Goal: Task Accomplishment & Management: Complete application form

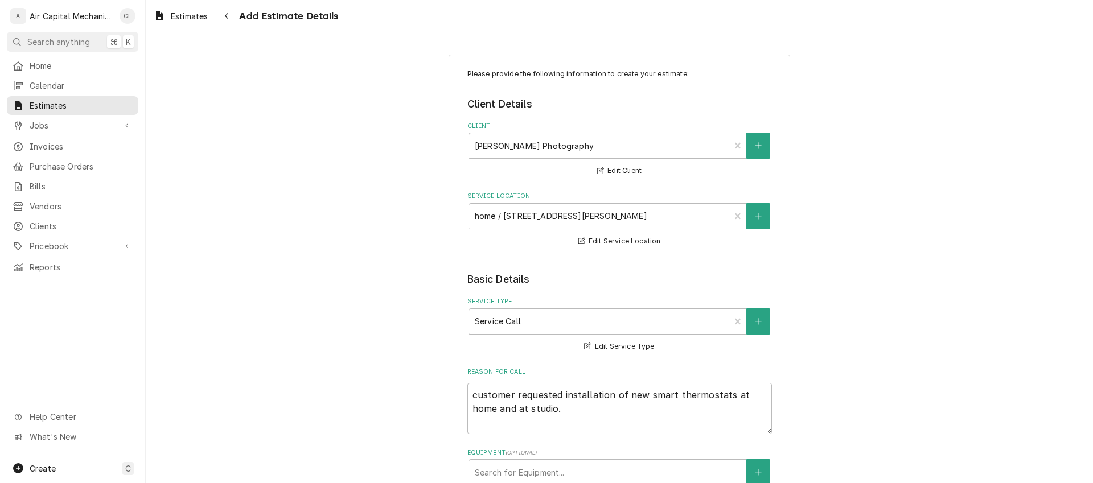
scroll to position [1285, 0]
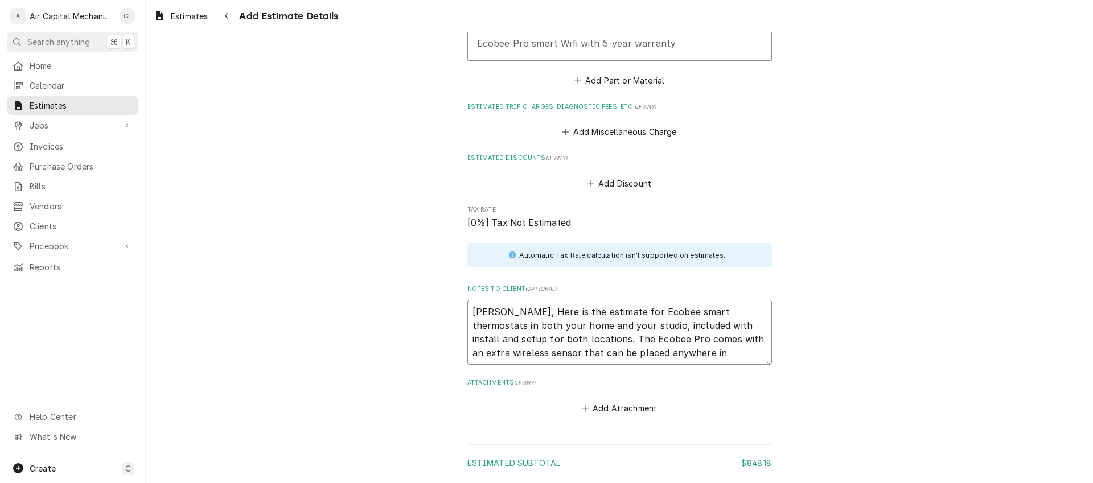
type textarea "[PERSON_NAME], Here is the estimate for Ecobee smart thermostats in both your h…"
type textarea "x"
type textarea "[PERSON_NAME], Here is the estimate for Ecobee smart thermostats in both your h…"
type textarea "x"
type textarea "[PERSON_NAME], Here is the estimate for Ecobee smart thermostats in both your h…"
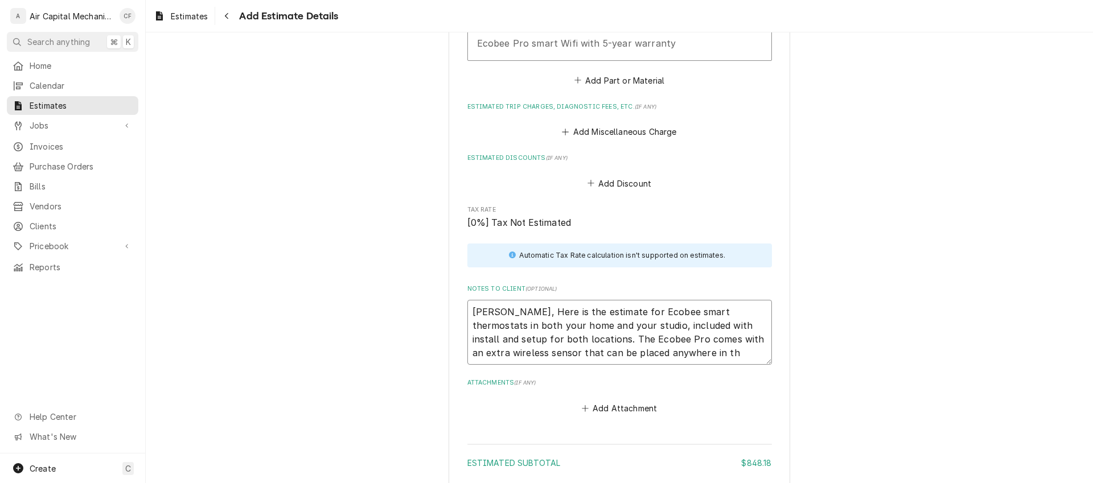
type textarea "x"
type textarea "[PERSON_NAME], Here is the estimate for Ecobee smart thermostats in both your h…"
type textarea "x"
type textarea "[PERSON_NAME], Here is the estimate for Ecobee smart thermostats in both your h…"
type textarea "x"
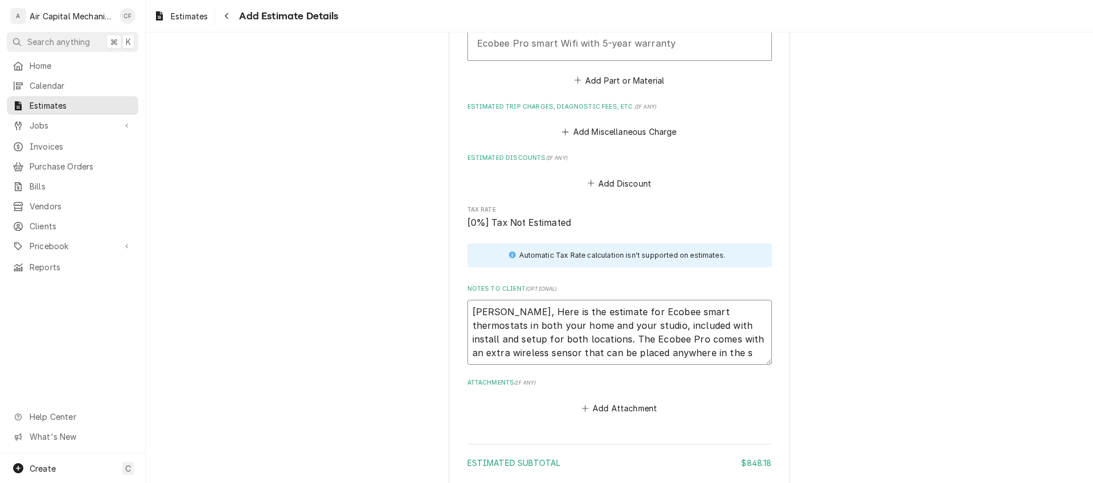
type textarea "[PERSON_NAME], Here is the estimate for Ecobee smart thermostats in both your h…"
type textarea "x"
type textarea "[PERSON_NAME], Here is the estimate for Ecobee smart thermostats in both your h…"
type textarea "x"
type textarea "[PERSON_NAME], Here is the estimate for Ecobee smart thermostats in both your h…"
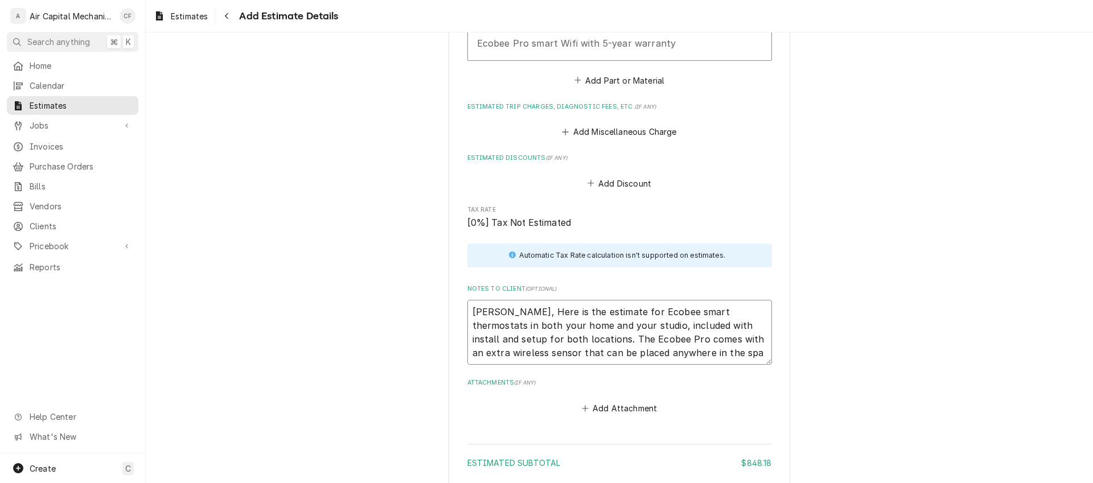
type textarea "x"
type textarea "[PERSON_NAME], Here is the estimate for Ecobee smart thermostats in both your h…"
type textarea "x"
type textarea "[PERSON_NAME], Here is the estimate for Ecobee smart thermostats in both your h…"
type textarea "x"
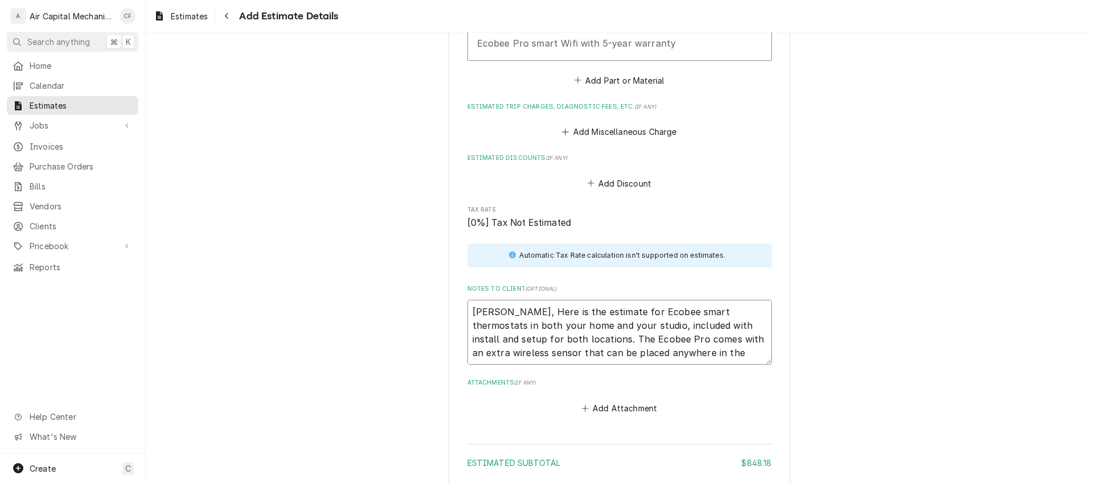
type textarea "[PERSON_NAME], Here is the estimate for Ecobee smart thermostats in both your h…"
type textarea "x"
type textarea "[PERSON_NAME], Here is the estimate for Ecobee smart thermostats in both your h…"
type textarea "x"
type textarea "[PERSON_NAME], Here is the estimate for Ecobee smart thermostats in both your h…"
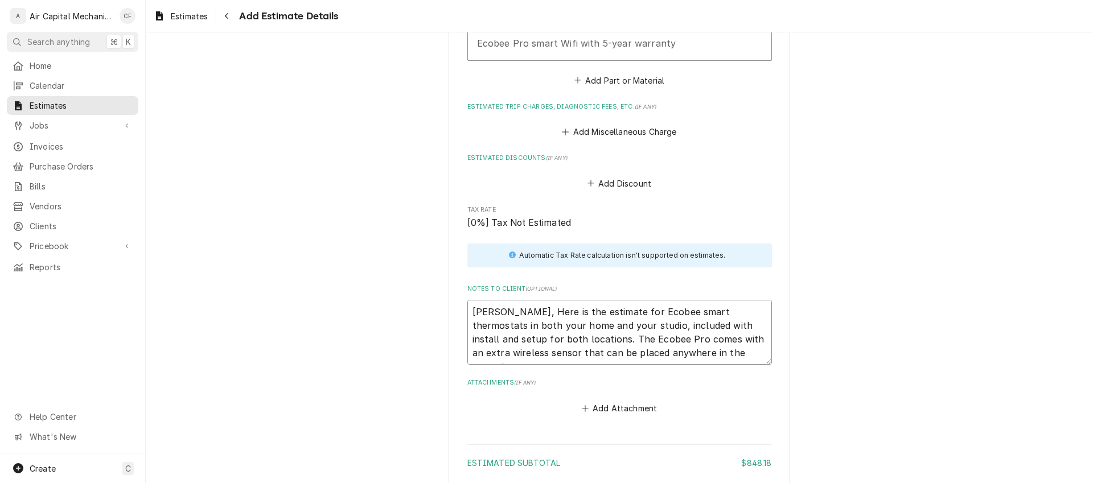
type textarea "x"
type textarea "[PERSON_NAME], Here is the estimate for Ecobee smart thermostats in both your h…"
type textarea "x"
type textarea "[PERSON_NAME], Here is the estimate for Ecobee smart thermostats in both your h…"
type textarea "x"
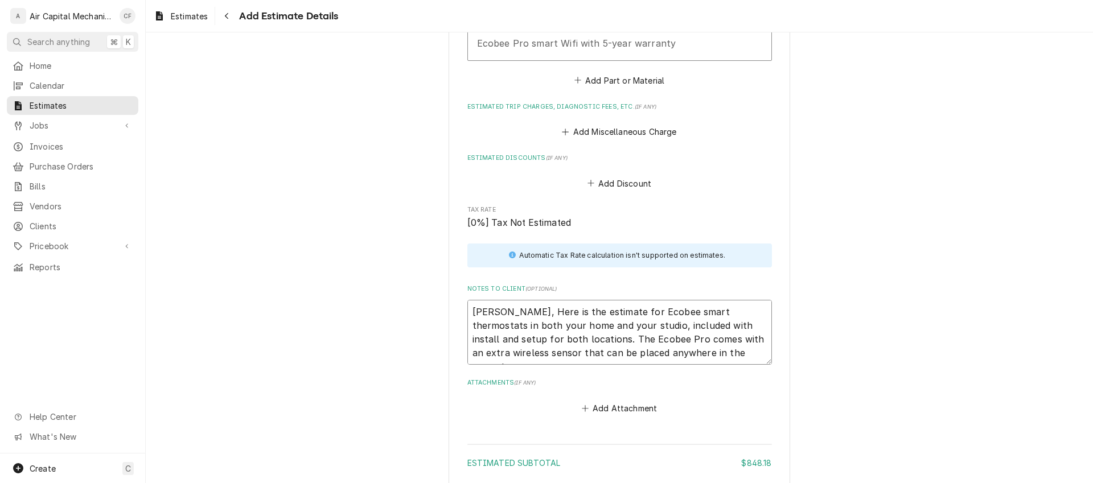
type textarea "[PERSON_NAME], Here is the estimate for Ecobee smart thermostats in both your h…"
type textarea "x"
type textarea "[PERSON_NAME], Here is the estimate for Ecobee smart thermostats in both your h…"
type textarea "x"
type textarea "[PERSON_NAME], Here is the estimate for Ecobee smart thermostats in both your h…"
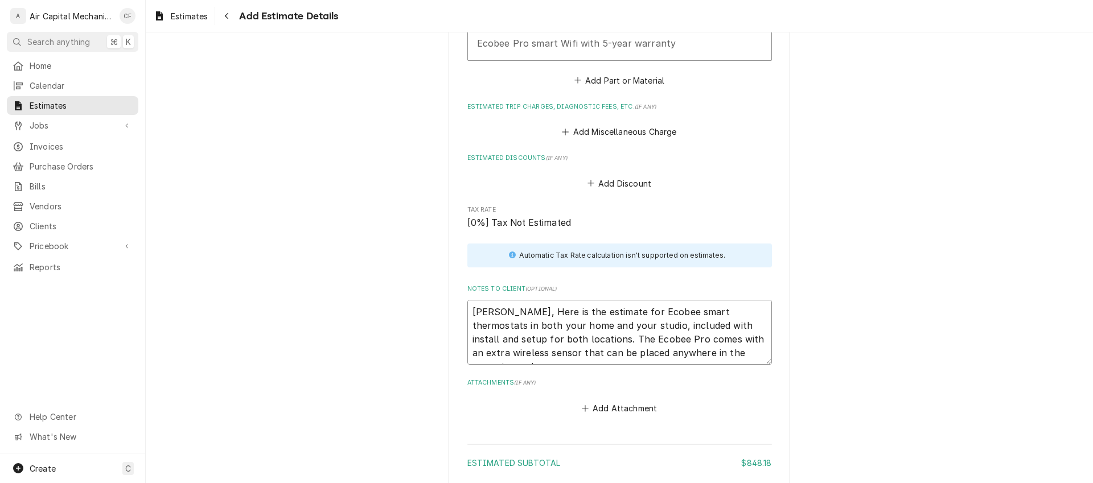
type textarea "x"
type textarea "[PERSON_NAME], Here is the estimate for Ecobee smart thermostats in both your h…"
type textarea "x"
type textarea "[PERSON_NAME], Here is the estimate for Ecobee smart thermostats in both your h…"
type textarea "x"
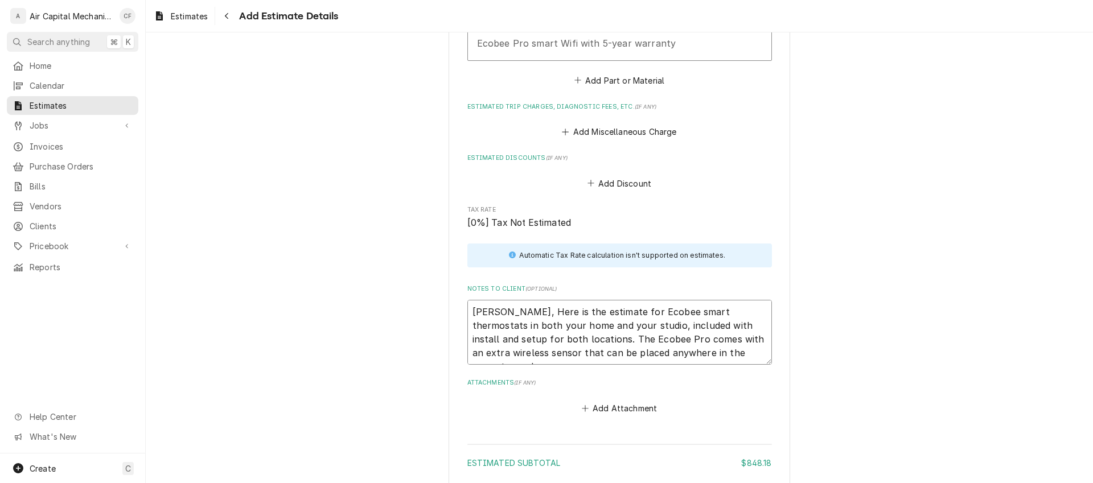
type textarea "[PERSON_NAME], Here is the estimate for Ecobee smart thermostats in both your h…"
type textarea "x"
type textarea "[PERSON_NAME], Here is the estimate for Ecobee smart thermostats in both your h…"
type textarea "x"
type textarea "[PERSON_NAME], Here is the estimate for Ecobee smart thermostats in both your h…"
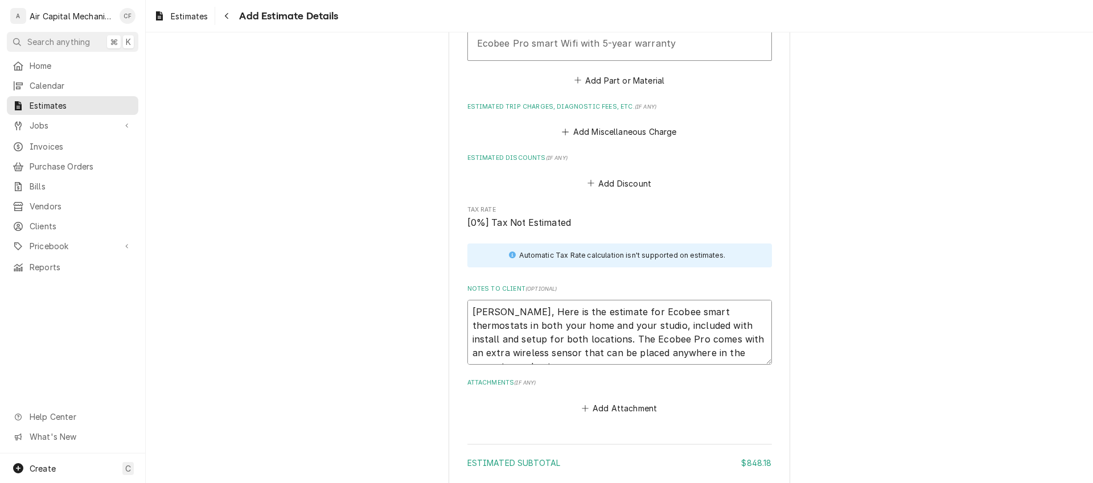
type textarea "x"
type textarea "[PERSON_NAME], Here is the estimate for Ecobee smart thermostats in both your h…"
type textarea "x"
type textarea "[PERSON_NAME], Here is the estimate for Ecobee smart thermostats in both your h…"
type textarea "x"
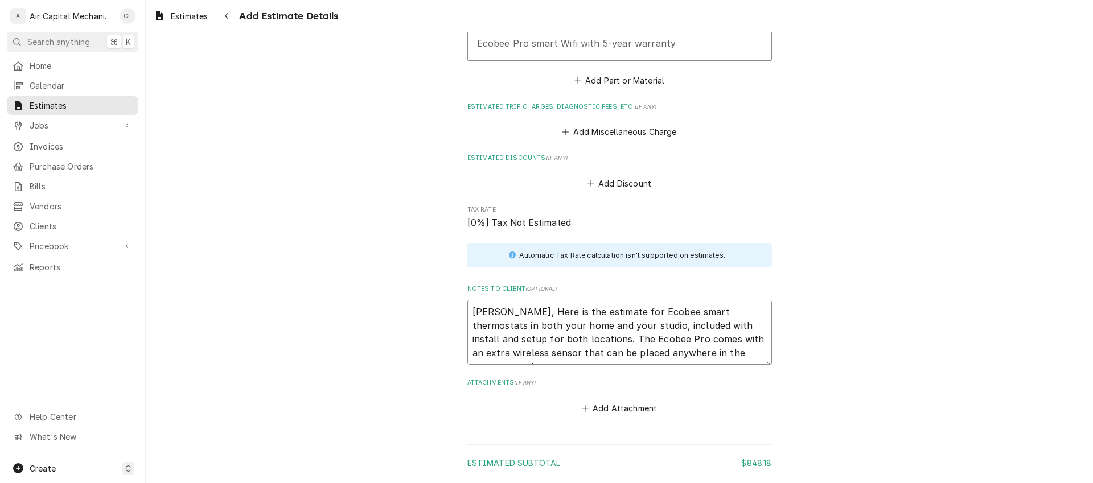
type textarea "[PERSON_NAME], Here is the estimate for Ecobee smart thermostats in both your h…"
type textarea "x"
type textarea "[PERSON_NAME], Here is the estimate for Ecobee smart thermostats in both your h…"
type textarea "x"
type textarea "[PERSON_NAME], Here is the estimate for Ecobee smart thermostats in both your h…"
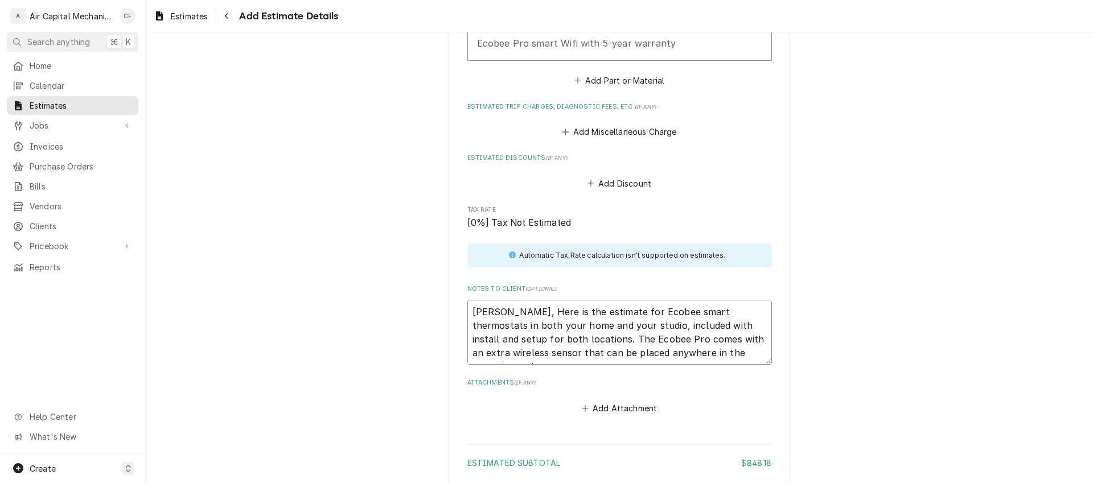
type textarea "x"
type textarea "[PERSON_NAME], Here is the estimate for Ecobee smart thermostats in both your h…"
type textarea "x"
type textarea "[PERSON_NAME], Here is the estimate for Ecobee smart thermostats in both your h…"
type textarea "x"
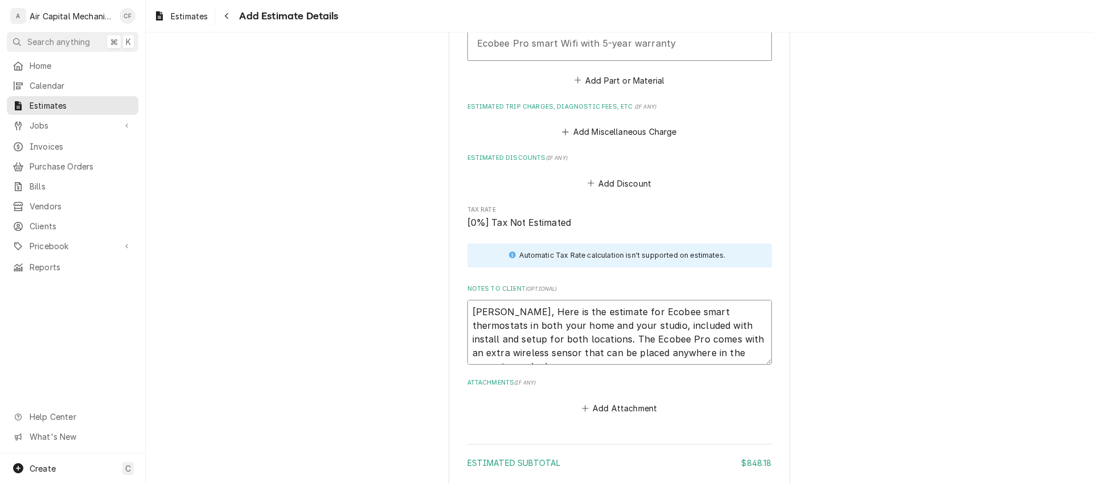
type textarea "[PERSON_NAME], Here is the estimate for Ecobee smart thermostats in both your h…"
type textarea "x"
type textarea "[PERSON_NAME], Here is the estimate for Ecobee smart thermostats in both your h…"
type textarea "x"
type textarea "[PERSON_NAME], Here is the estimate for Ecobee smart thermostats in both your h…"
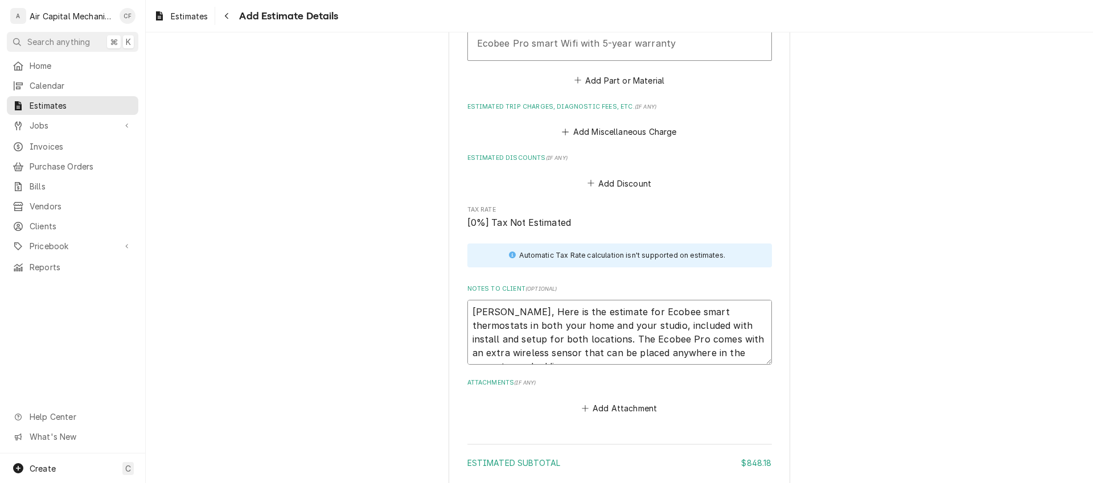
type textarea "x"
type textarea "[PERSON_NAME], Here is the estimate for Ecobee smart thermostats in both your h…"
type textarea "x"
type textarea "[PERSON_NAME], Here is the estimate for Ecobee smart thermostats in both your h…"
type textarea "x"
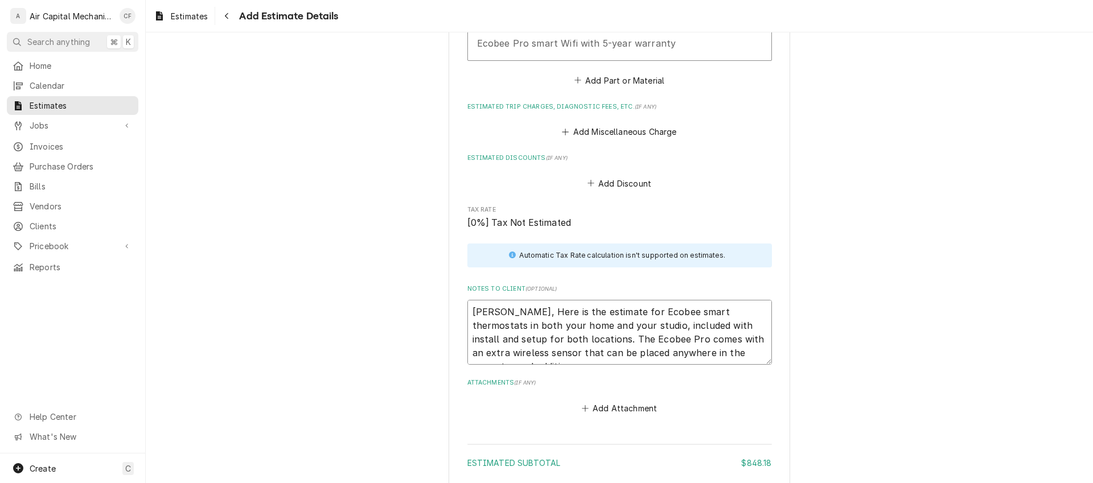
type textarea "[PERSON_NAME], Here is the estimate for Ecobee smart thermostats in both your h…"
type textarea "x"
type textarea "[PERSON_NAME], Here is the estimate for Ecobee smart thermostats in both your h…"
type textarea "x"
type textarea "[PERSON_NAME], Here is the estimate for Ecobee smart thermostats in both your h…"
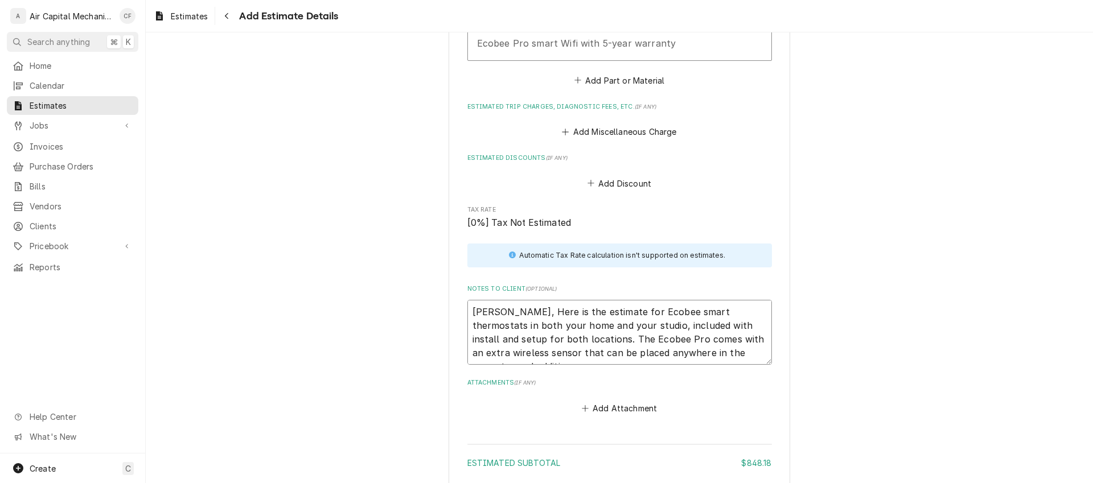
type textarea "x"
type textarea "[PERSON_NAME], Here is the estimate for Ecobee smart thermostats in both your h…"
type textarea "x"
type textarea "[PERSON_NAME], Here is the estimate for Ecobee smart thermostats in both your h…"
type textarea "x"
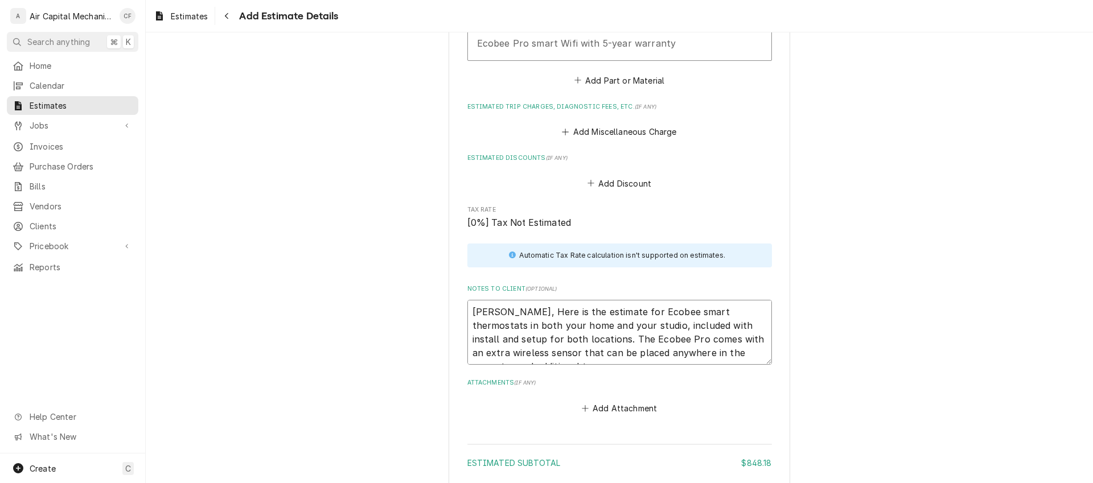
type textarea "[PERSON_NAME], Here is the estimate for Ecobee smart thermostats in both your h…"
type textarea "x"
type textarea "[PERSON_NAME], Here is the estimate for Ecobee smart thermostats in both your h…"
type textarea "x"
type textarea "[PERSON_NAME], Here is the estimate for Ecobee smart thermostats in both your h…"
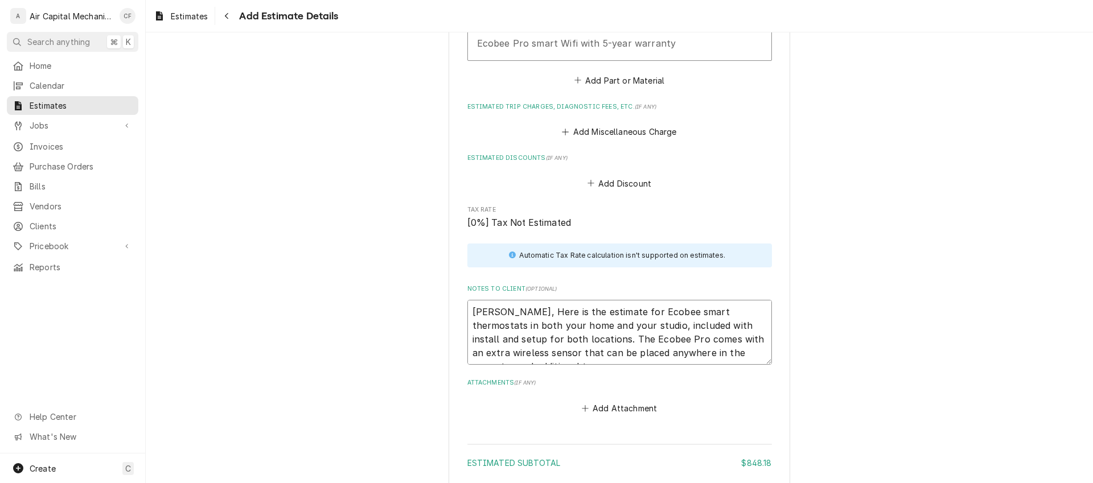
type textarea "x"
type textarea "[PERSON_NAME], Here is the estimate for Ecobee smart thermostats in both your h…"
type textarea "x"
type textarea "[PERSON_NAME], Here is the estimate for Ecobee smart thermostats in both your h…"
type textarea "x"
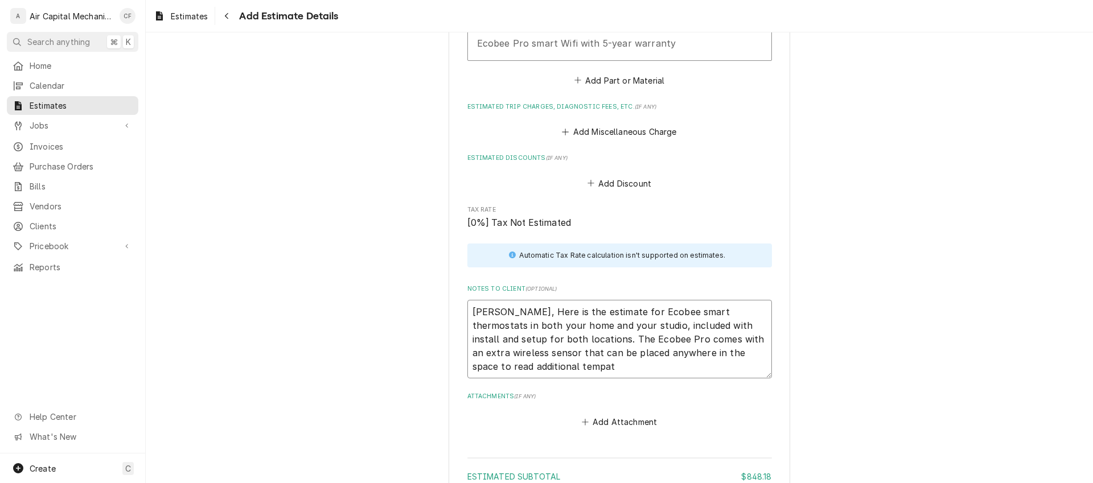
type textarea "[PERSON_NAME], Here is the estimate for Ecobee smart thermostats in both your h…"
type textarea "x"
type textarea "[PERSON_NAME], Here is the estimate for Ecobee smart thermostats in both your h…"
type textarea "x"
type textarea "[PERSON_NAME], Here is the estimate for Ecobee smart thermostats in both your h…"
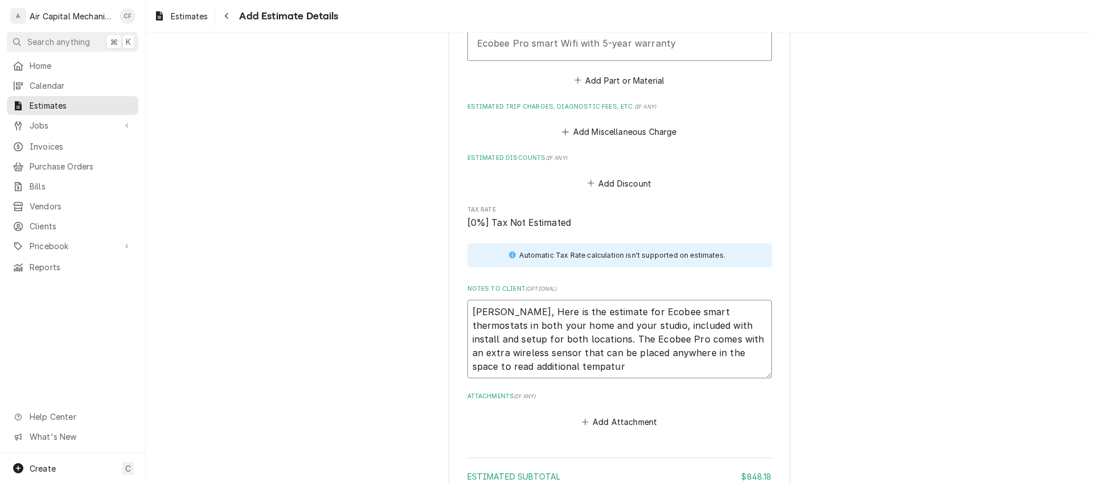
type textarea "x"
type textarea "[PERSON_NAME], Here is the estimate for Ecobee smart thermostats in both your h…"
type textarea "x"
type textarea "[PERSON_NAME], Here is the estimate for Ecobee smart thermostats in both your h…"
type textarea "x"
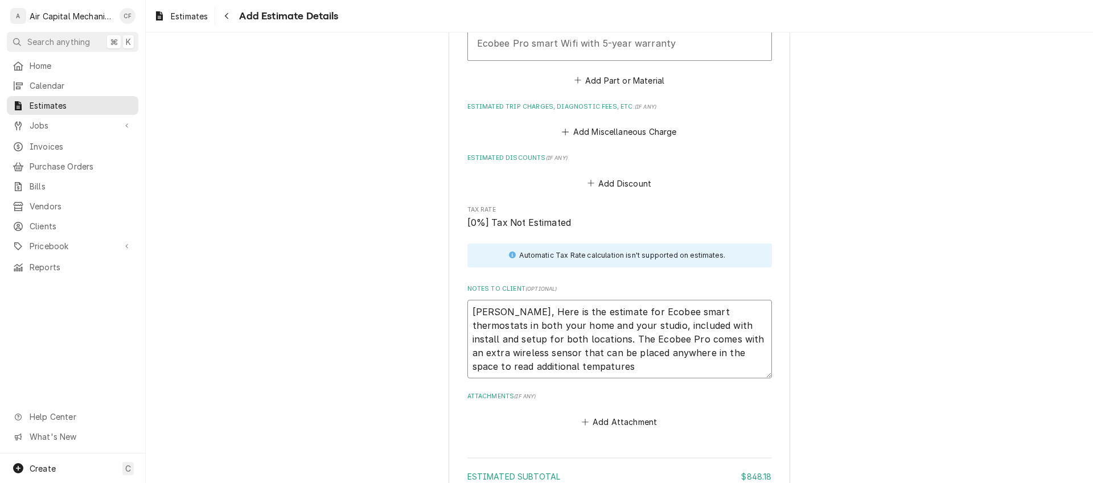
type textarea "[PERSON_NAME], Here is the estimate for Ecobee smart thermostats in both your h…"
type textarea "x"
type textarea "[PERSON_NAME], Here is the estimate for Ecobee smart thermostats in both your h…"
type textarea "x"
type textarea "[PERSON_NAME], Here is the estimate for Ecobee smart thermostats in both your h…"
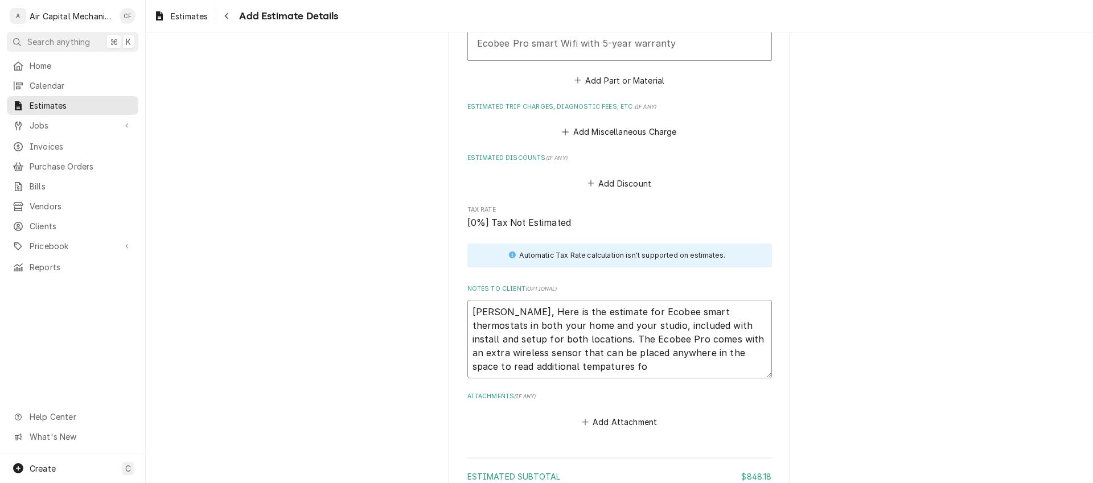
type textarea "x"
type textarea "[PERSON_NAME], Here is the estimate for Ecobee smart thermostats in both your h…"
type textarea "x"
type textarea "[PERSON_NAME], Here is the estimate for Ecobee smart thermostats in both your h…"
type textarea "x"
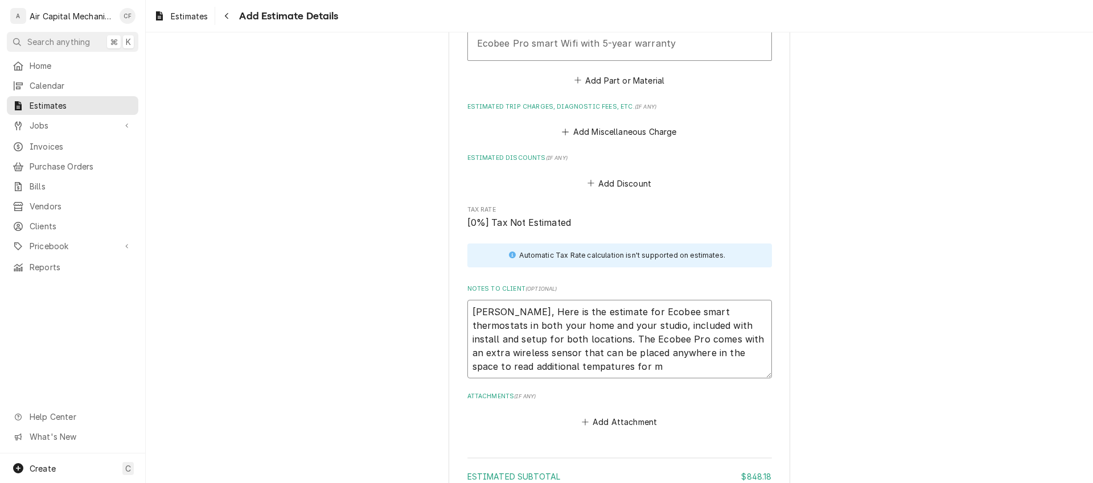
type textarea "[PERSON_NAME], Here is the estimate for Ecobee smart thermostats in both your h…"
type textarea "x"
type textarea "[PERSON_NAME], Here is the estimate for Ecobee smart thermostats in both your h…"
type textarea "x"
type textarea "[PERSON_NAME], Here is the estimate for Ecobee smart thermostats in both your h…"
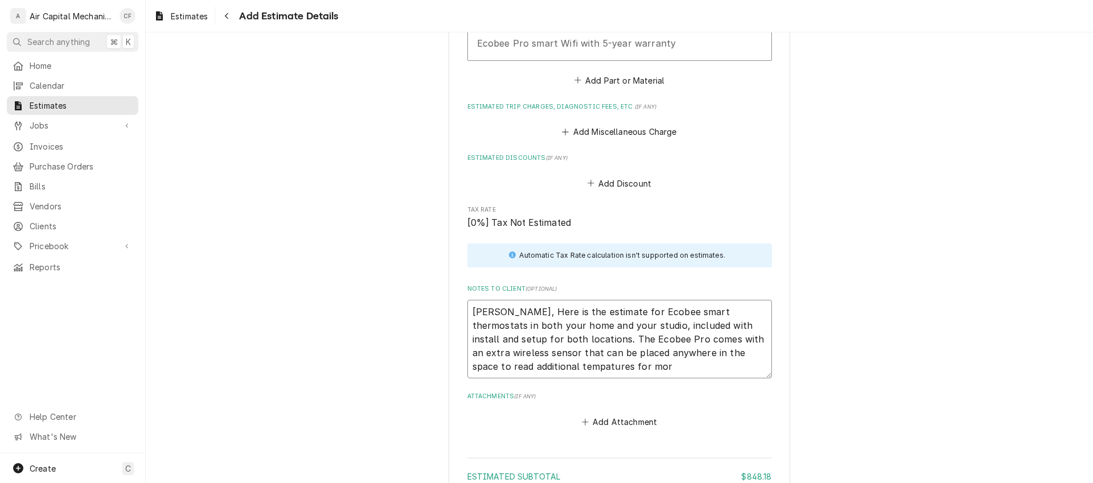
type textarea "x"
type textarea "[PERSON_NAME], Here is the estimate for Ecobee smart thermostats in both your h…"
type textarea "x"
type textarea "[PERSON_NAME], Here is the estimate for Ecobee smart thermostats in both your h…"
type textarea "x"
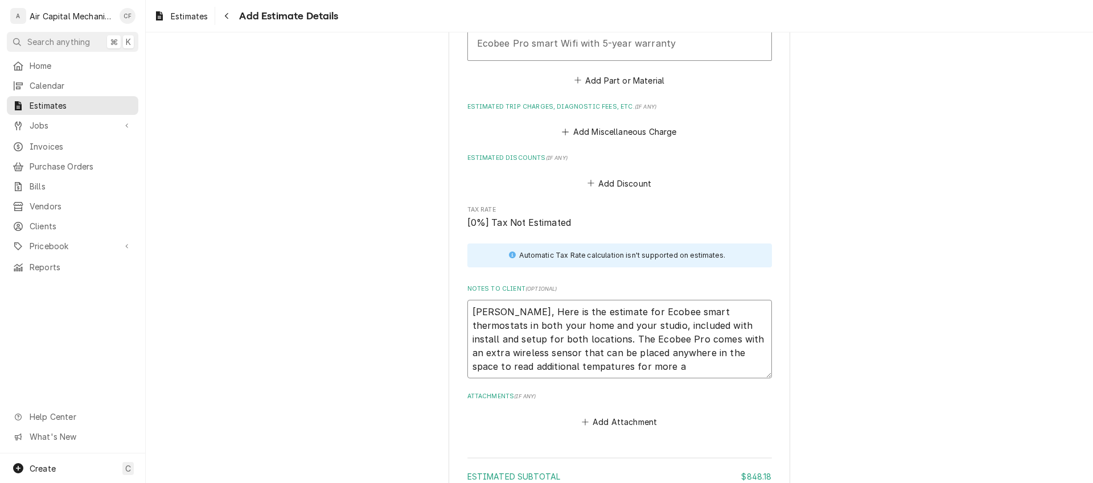
type textarea "[PERSON_NAME], Here is the estimate for Ecobee smart thermostats in both your h…"
type textarea "x"
type textarea "[PERSON_NAME], Here is the estimate for Ecobee smart thermostats in both your h…"
type textarea "x"
type textarea "[PERSON_NAME], Here is the estimate for Ecobee smart thermostats in both your h…"
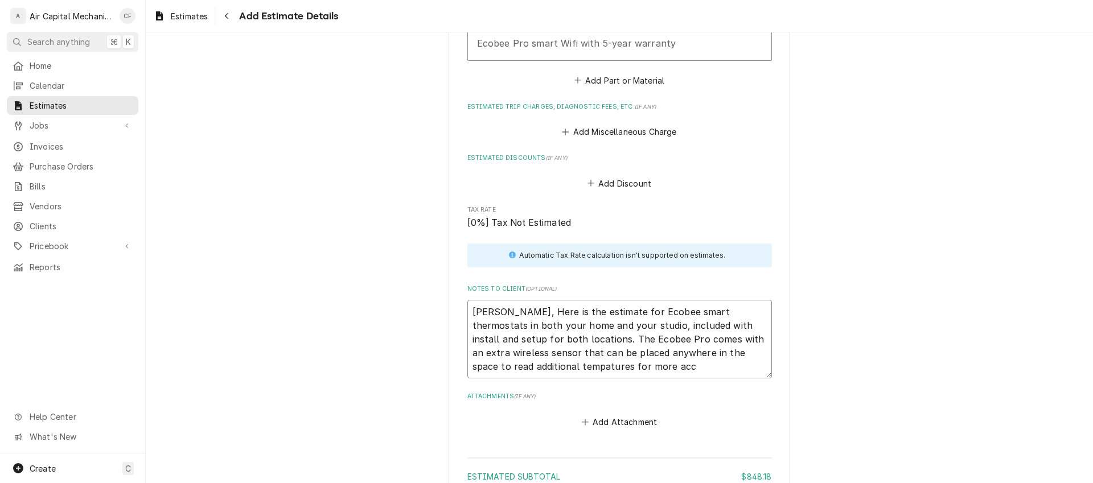
type textarea "x"
type textarea "[PERSON_NAME], Here is the estimate for Ecobee smart thermostats in both your h…"
type textarea "x"
type textarea "[PERSON_NAME], Here is the estimate for Ecobee smart thermostats in both your h…"
type textarea "x"
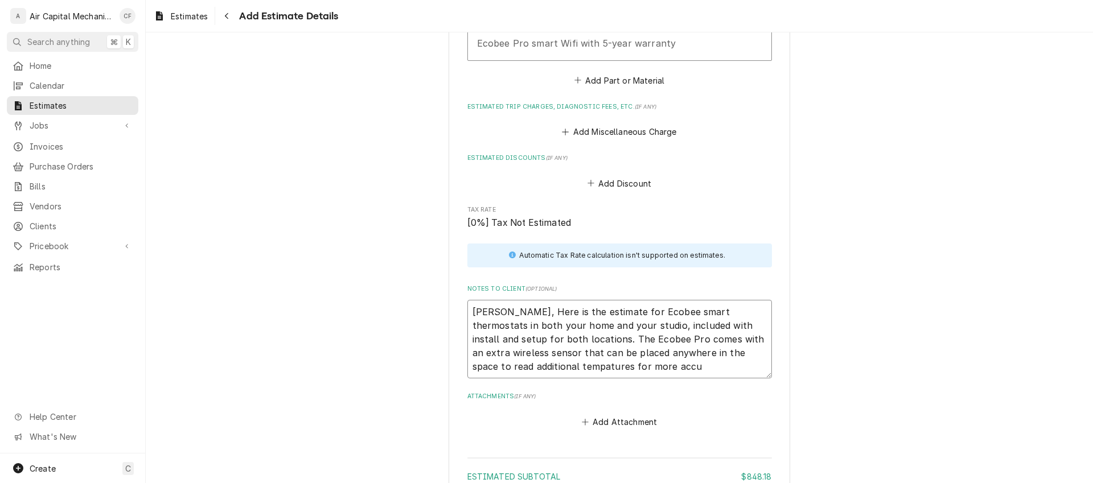
type textarea "[PERSON_NAME], Here is the estimate for Ecobee smart thermostats in both your h…"
type textarea "x"
type textarea "[PERSON_NAME], Here is the estimate for Ecobee smart thermostats in both your h…"
type textarea "x"
type textarea "[PERSON_NAME], Here is the estimate for Ecobee smart thermostats in both your h…"
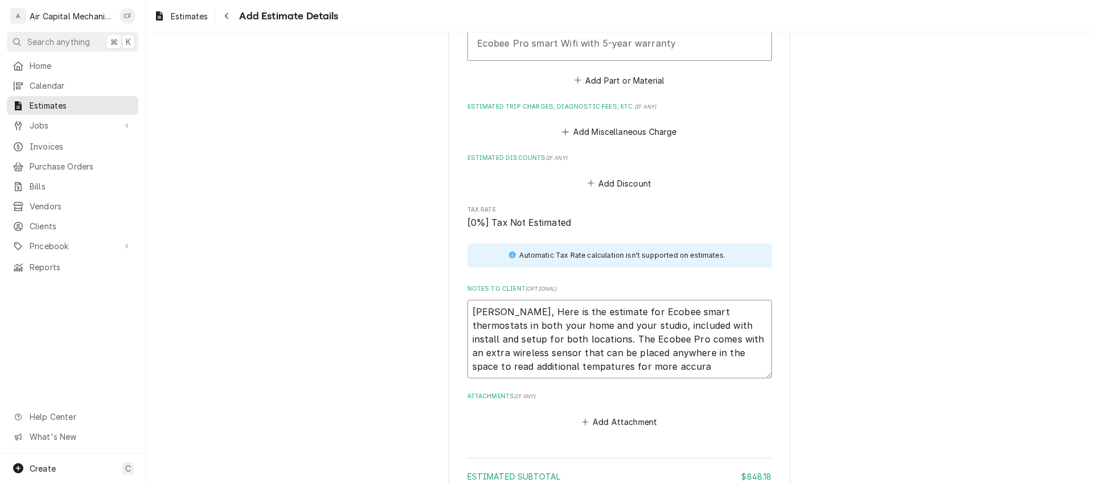
type textarea "x"
type textarea "[PERSON_NAME], Here is the estimate for Ecobee smart thermostats in both your h…"
type textarea "x"
type textarea "[PERSON_NAME], Here is the estimate for Ecobee smart thermostats in both your h…"
type textarea "x"
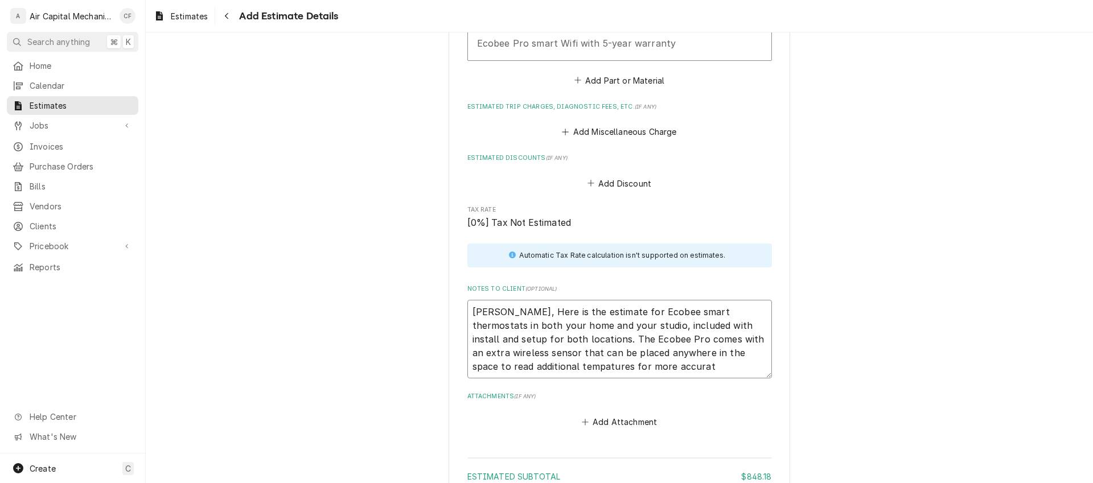
type textarea "[PERSON_NAME], Here is the estimate for Ecobee smart thermostats in both your h…"
type textarea "x"
type textarea "[PERSON_NAME], Here is the estimate for Ecobee smart thermostats in both your h…"
type textarea "x"
type textarea "[PERSON_NAME], Here is the estimate for Ecobee smart thermostats in both your h…"
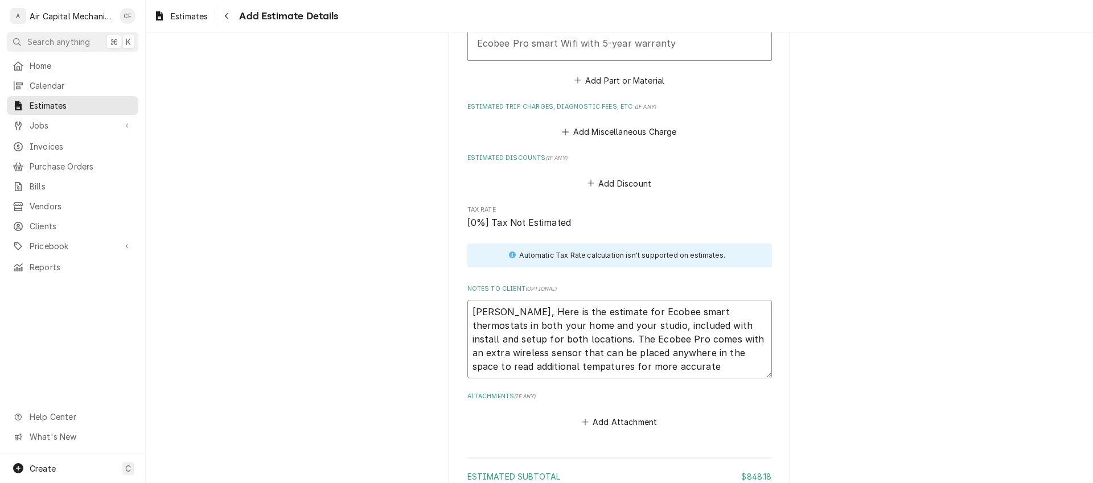
type textarea "x"
type textarea "[PERSON_NAME], Here is the estimate for Ecobee smart thermostats in both your h…"
type textarea "x"
type textarea "[PERSON_NAME], Here is the estimate for Ecobee smart thermostats in both your h…"
type textarea "x"
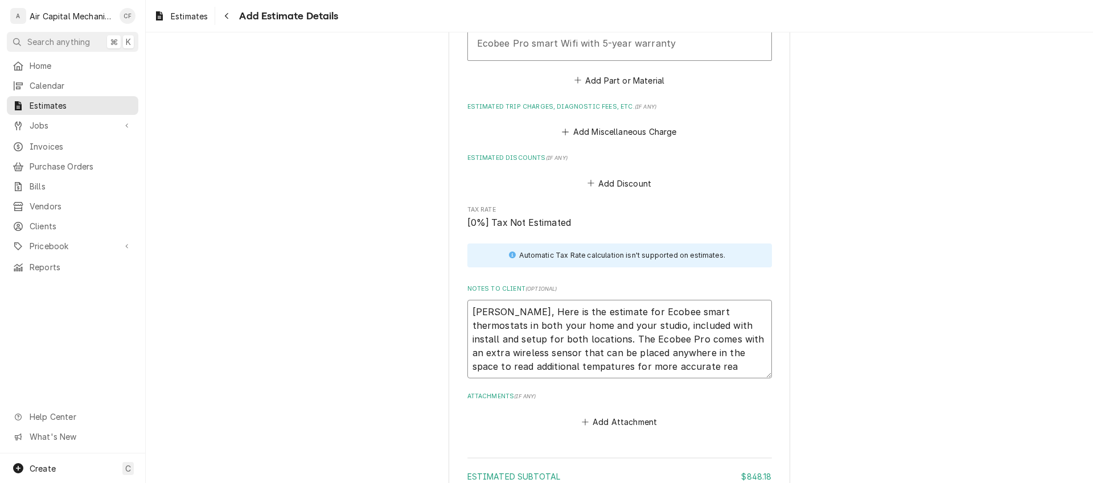
type textarea "[PERSON_NAME], Here is the estimate for Ecobee smart thermostats in both your h…"
type textarea "x"
type textarea "[PERSON_NAME], Here is the estimate for Ecobee smart thermostats in both your h…"
type textarea "x"
type textarea "[PERSON_NAME], Here is the estimate for Ecobee smart thermostats in both your h…"
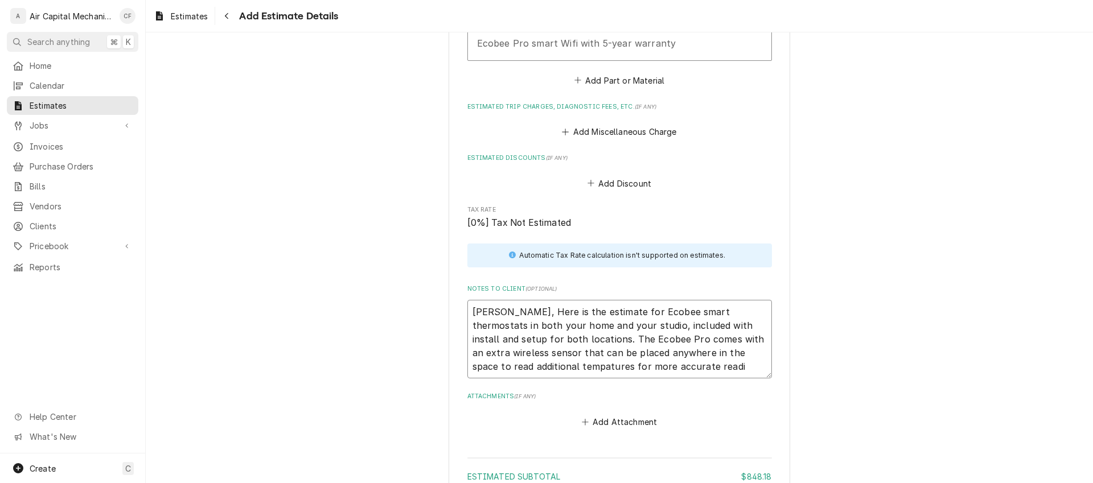
type textarea "x"
type textarea "[PERSON_NAME], Here is the estimate for Ecobee smart thermostats in both your h…"
type textarea "x"
type textarea "[PERSON_NAME], Here is the estimate for Ecobee smart thermostats in both your h…"
type textarea "x"
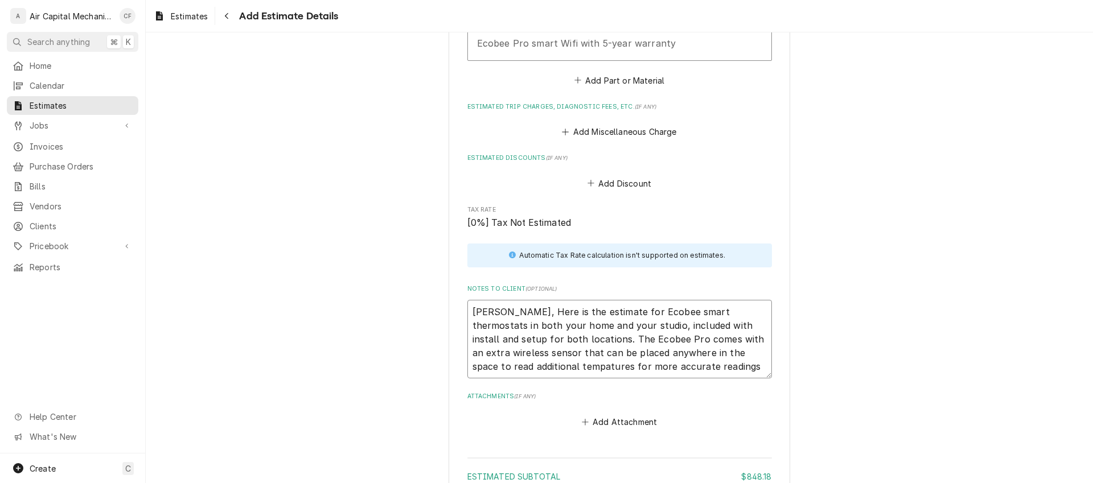
type textarea "[PERSON_NAME], Here is the estimate for Ecobee smart thermostats in both your h…"
type textarea "x"
type textarea "[PERSON_NAME], Here is the estimate for Ecobee smart thermostats in both your h…"
type textarea "x"
type textarea "[PERSON_NAME], Here is the estimate for Ecobee smart thermostats in both your h…"
